Goal: Find specific page/section: Find specific page/section

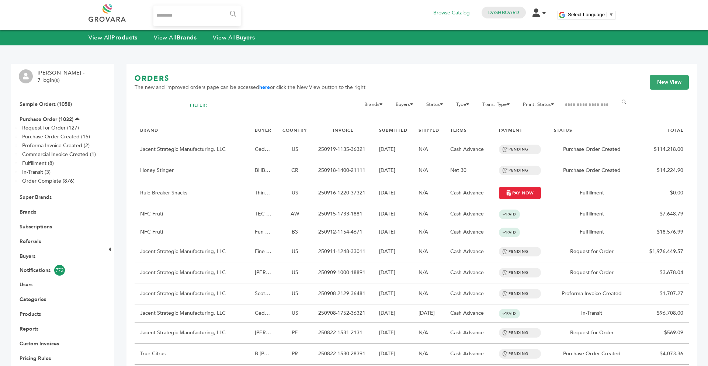
click at [174, 42] on div "View All Products View All Brands View All Buyers" at bounding box center [354, 37] width 708 height 15
click at [173, 37] on link "View All Brands" at bounding box center [175, 38] width 43 height 8
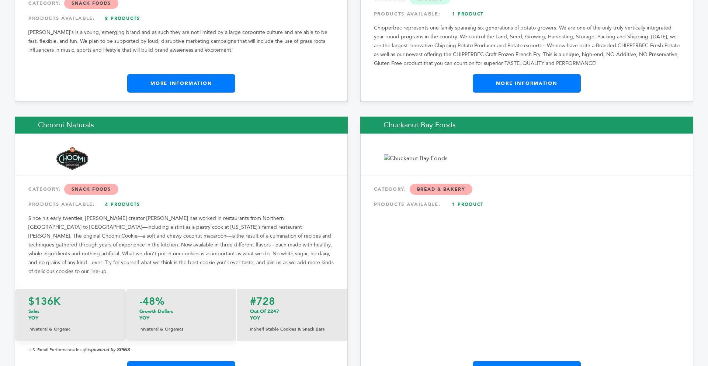
scroll to position [3224, 0]
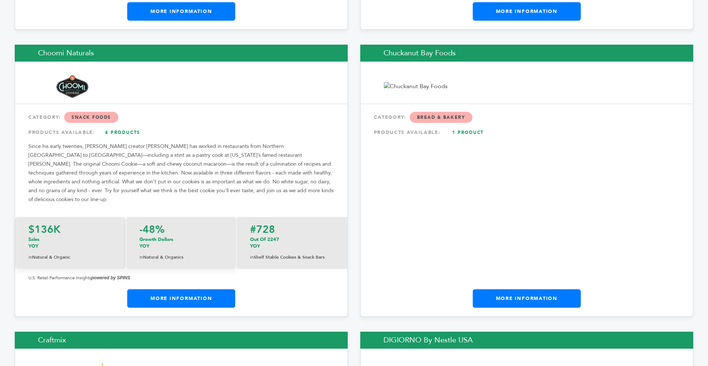
drag, startPoint x: 708, startPoint y: 7, endPoint x: 708, endPoint y: 85, distance: 78.6
click at [681, 106] on div "Chuckanut Bay Foods CATEGORY: Bread & Bakery PRODUCTS AVAILABLE: 1 Product More…" at bounding box center [526, 181] width 333 height 272
click at [534, 289] on link "More Information" at bounding box center [527, 298] width 108 height 18
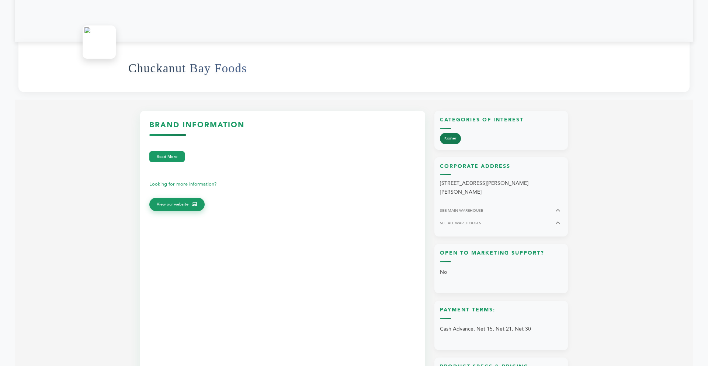
scroll to position [251, 0]
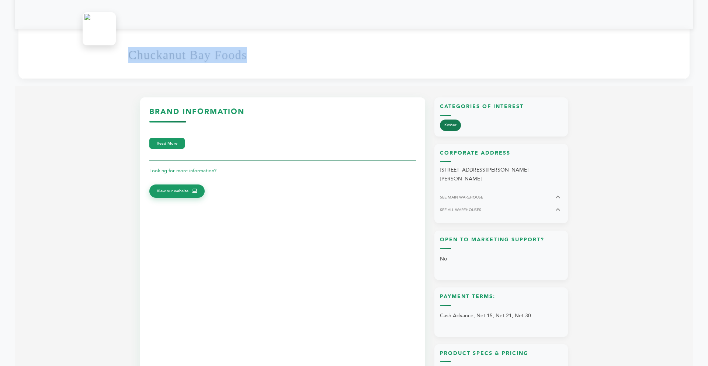
drag, startPoint x: 254, startPoint y: 56, endPoint x: 122, endPoint y: 56, distance: 131.3
click at [122, 56] on div "Chuckanut Bay Foods" at bounding box center [353, 54] width 671 height 50
copy h1 "Chuckanut Bay Foods"
click at [121, 99] on section "Brand Information Read More Looking for more information? View our website Cate…" at bounding box center [354, 261] width 679 height 350
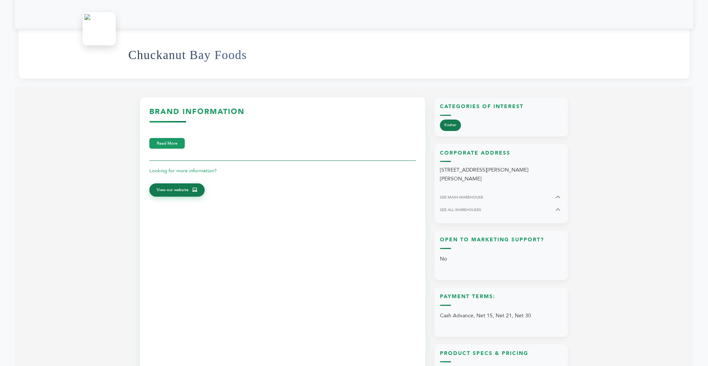
click at [193, 185] on link "View our website" at bounding box center [176, 189] width 55 height 13
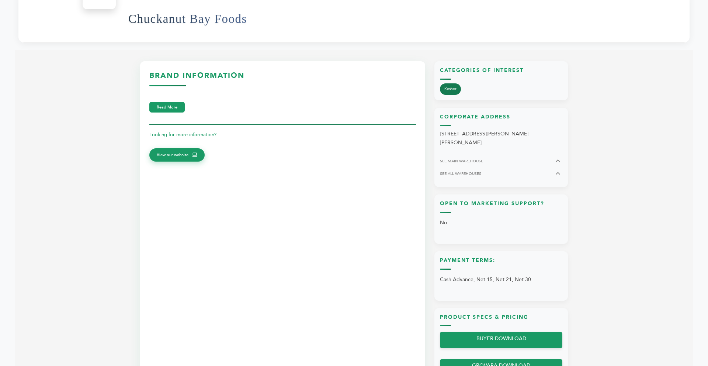
scroll to position [280, 0]
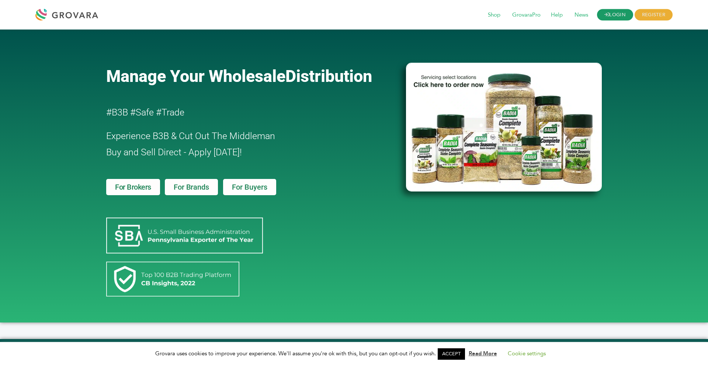
click at [606, 14] on icon at bounding box center [607, 14] width 5 height 5
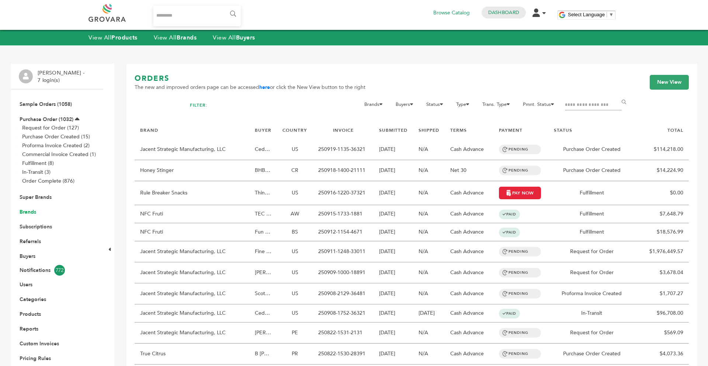
click at [27, 214] on link "Brands" at bounding box center [28, 211] width 17 height 7
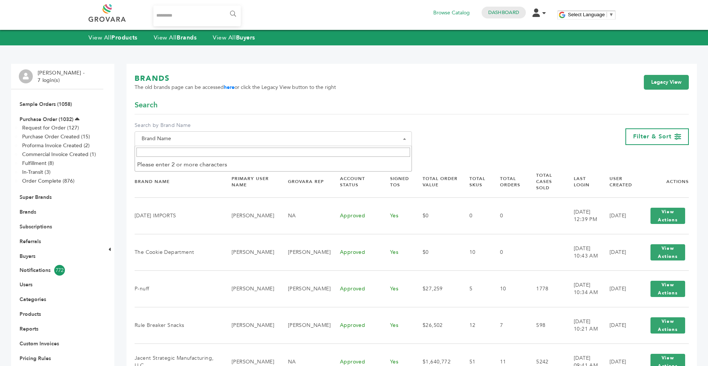
click at [191, 137] on span "Brand Name" at bounding box center [273, 139] width 269 height 10
click at [183, 149] on input "Search" at bounding box center [274, 152] width 274 height 9
paste input "**********"
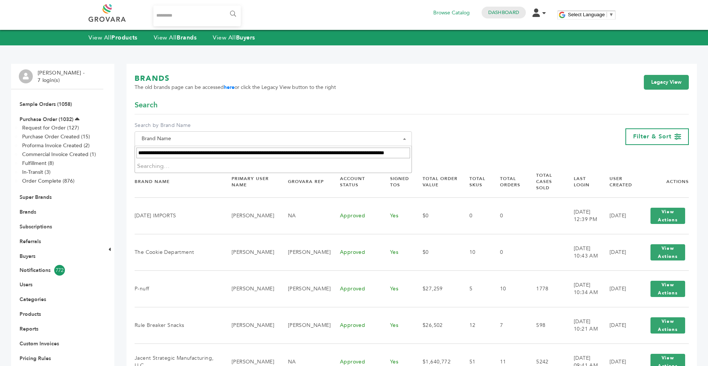
drag, startPoint x: 410, startPoint y: 152, endPoint x: 196, endPoint y: 151, distance: 214.4
click at [196, 151] on span "**********" at bounding box center [273, 153] width 277 height 14
type input "**********"
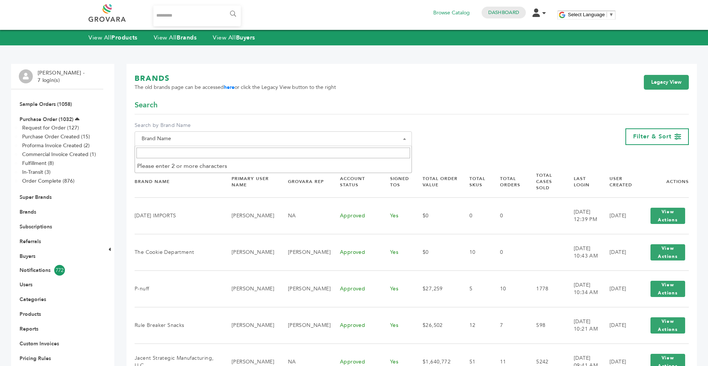
drag, startPoint x: 136, startPoint y: 149, endPoint x: 367, endPoint y: 153, distance: 231.4
click at [367, 153] on input "Search" at bounding box center [274, 153] width 274 height 11
click at [352, 157] on input "Search" at bounding box center [274, 153] width 274 height 11
type input "******"
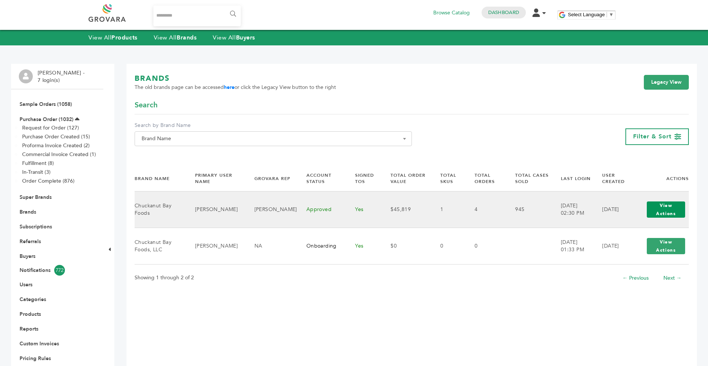
click at [660, 214] on button "View Actions" at bounding box center [666, 209] width 38 height 16
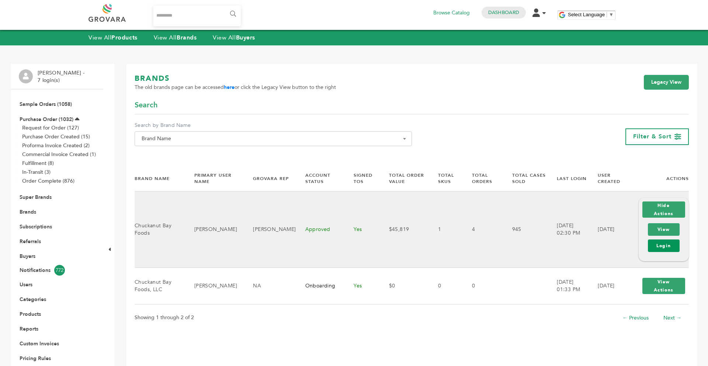
click at [660, 239] on link "Login" at bounding box center [664, 245] width 32 height 13
